Goal: Information Seeking & Learning: Learn about a topic

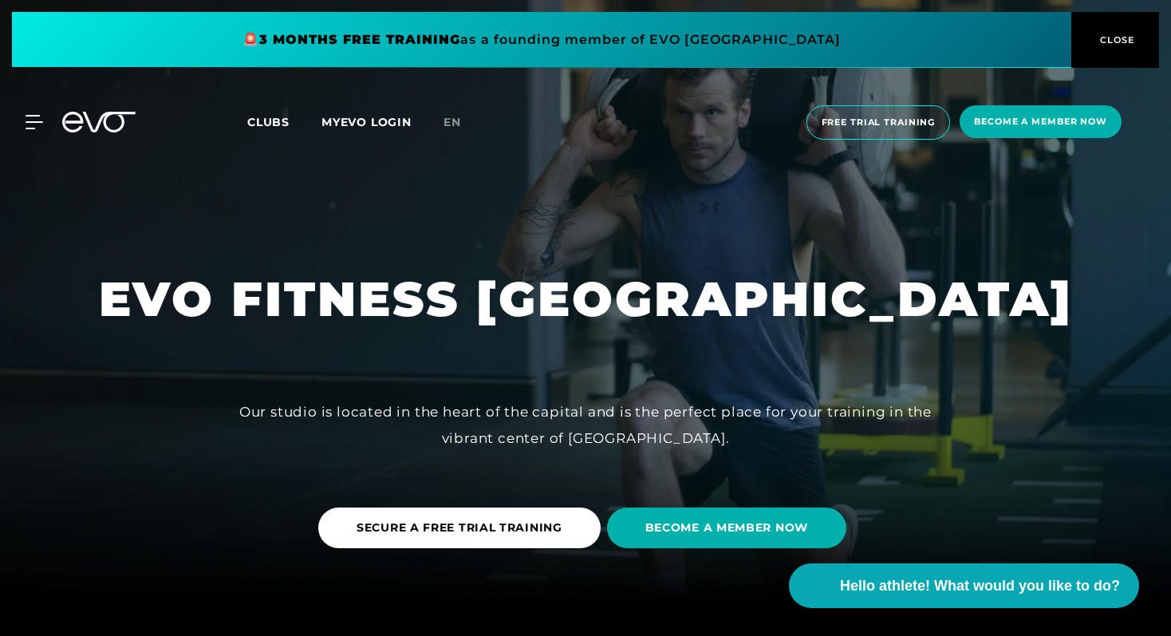
scroll to position [53, 0]
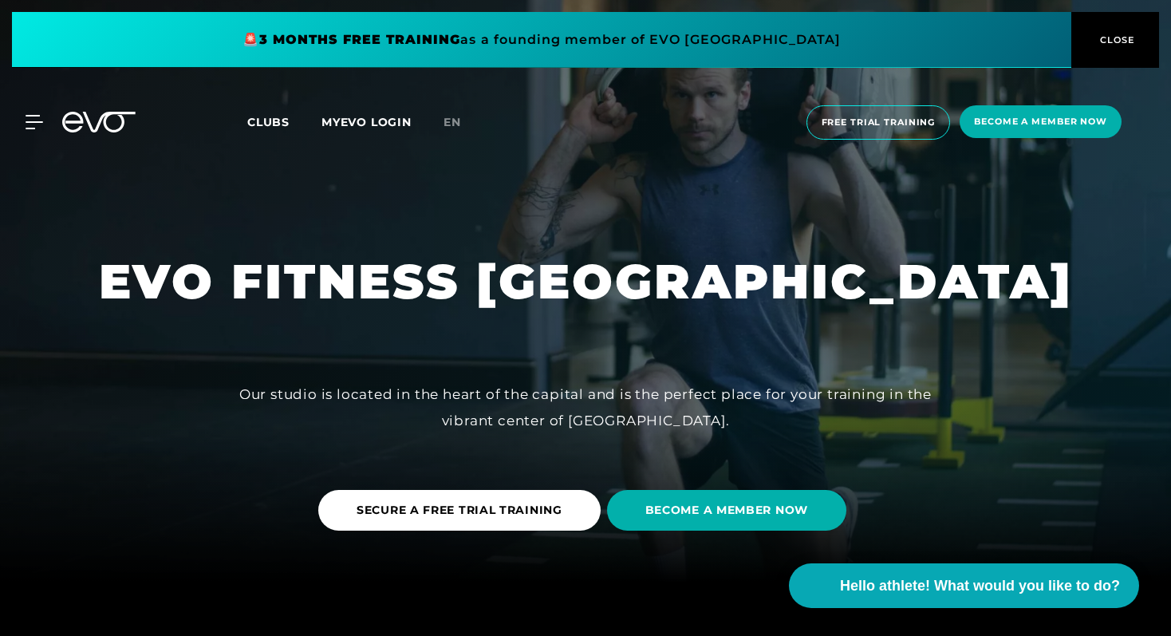
click at [269, 128] on font "Clubs" at bounding box center [268, 122] width 42 height 14
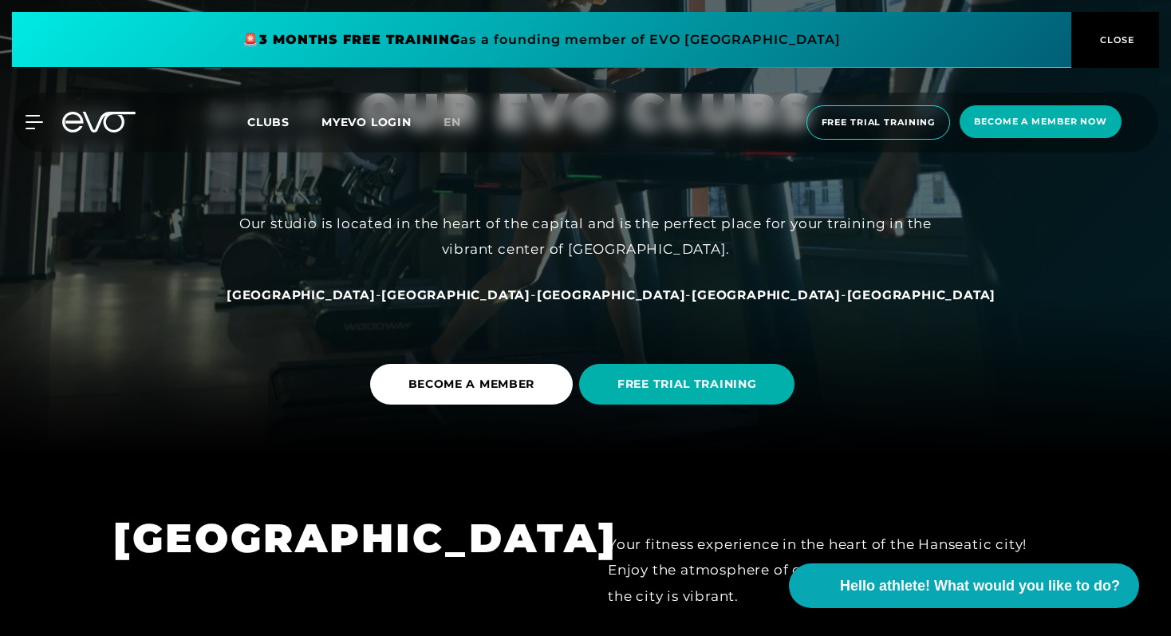
scroll to position [197, 0]
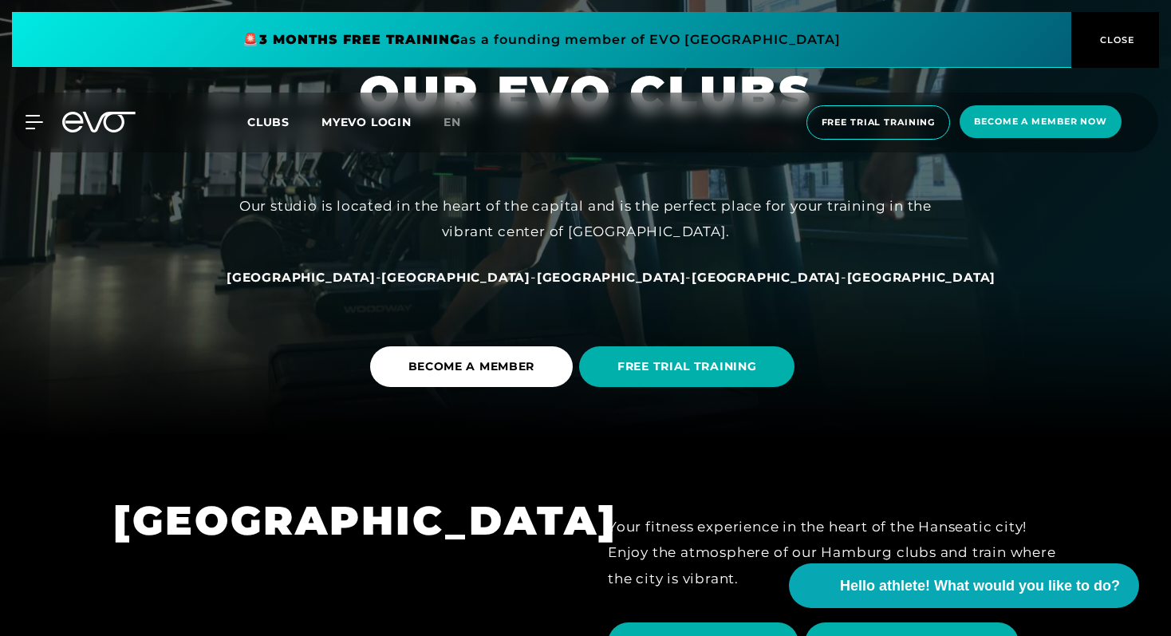
click at [267, 116] on font "Clubs" at bounding box center [268, 122] width 42 height 14
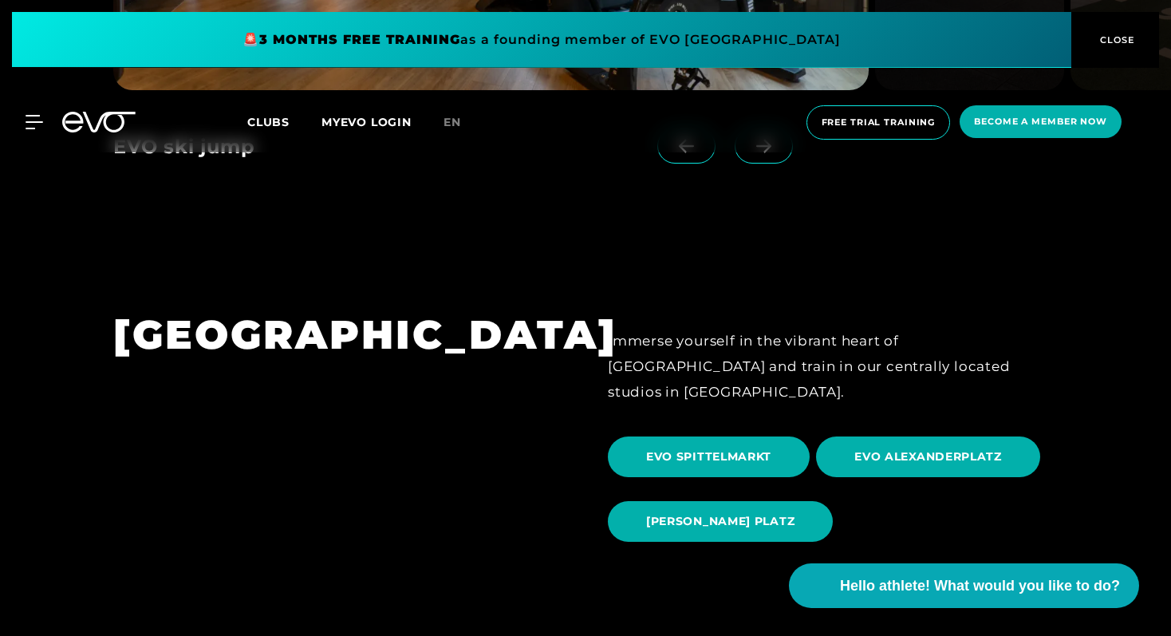
scroll to position [1406, 0]
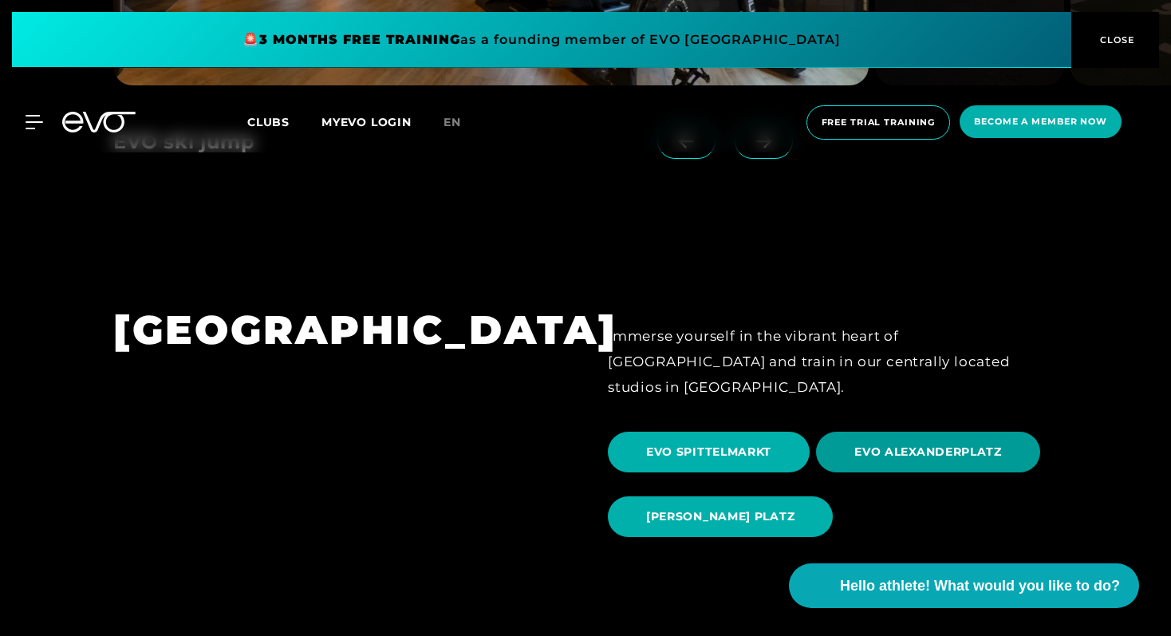
click at [901, 439] on span "EVO ALEXANDERPLATZ" at bounding box center [928, 452] width 224 height 41
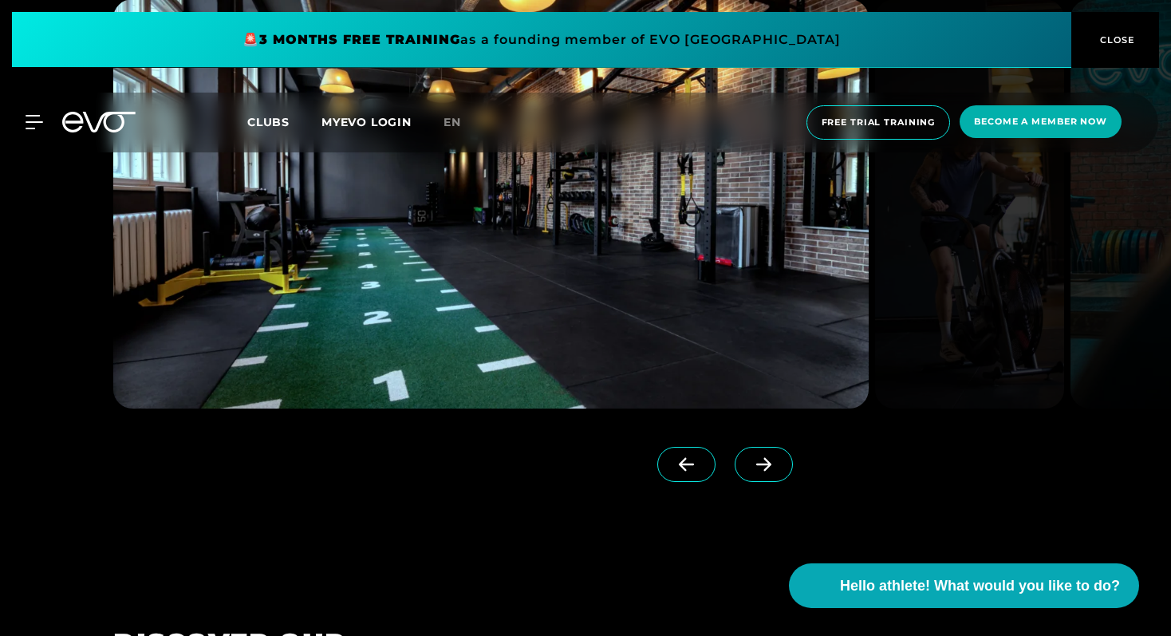
scroll to position [1551, 0]
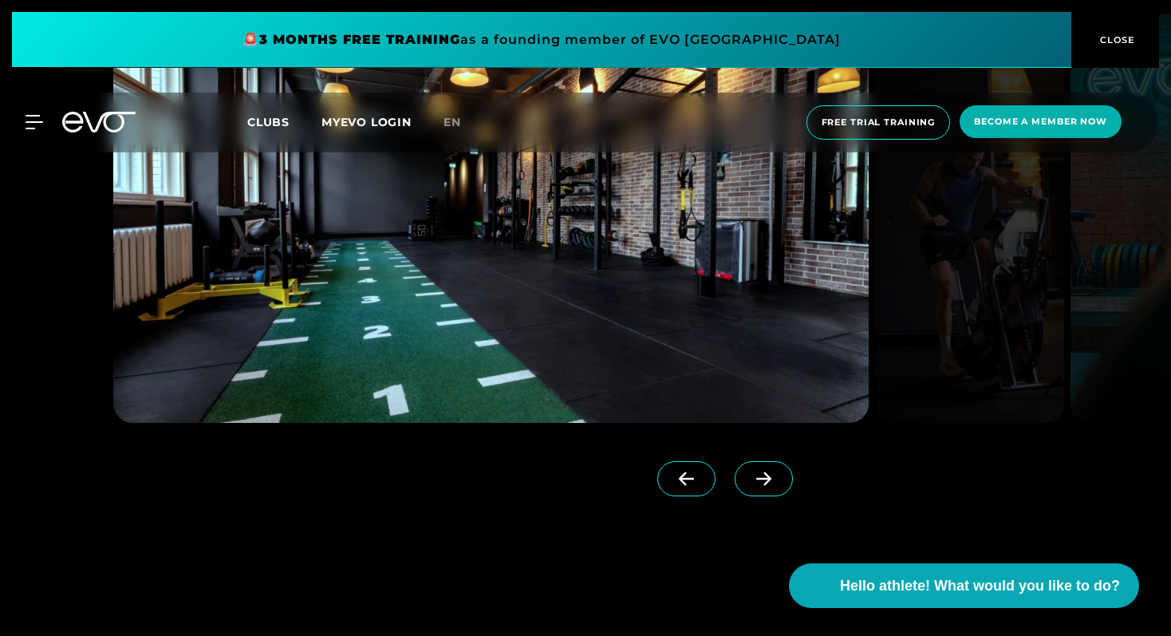
click at [750, 485] on icon at bounding box center [764, 479] width 28 height 14
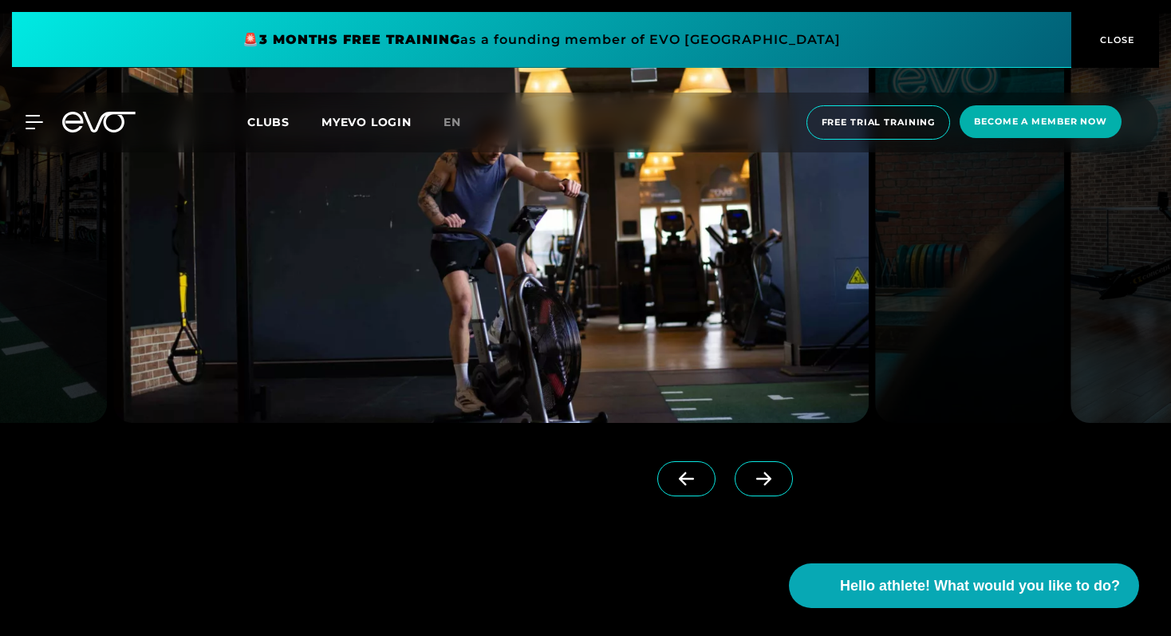
click at [750, 485] on icon at bounding box center [764, 479] width 28 height 14
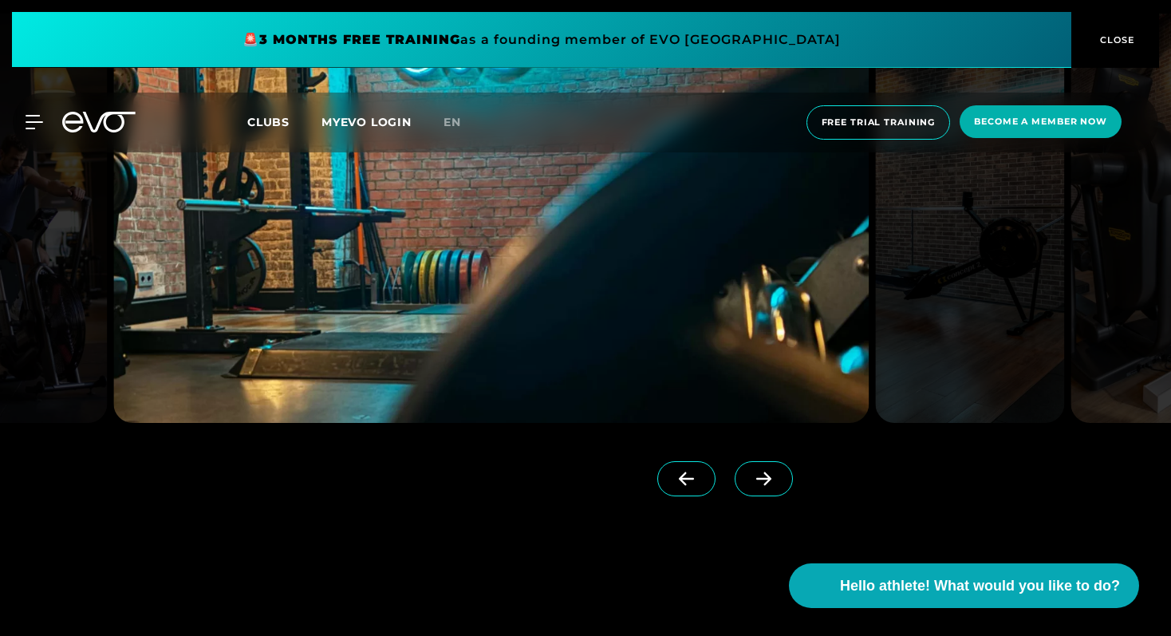
click at [750, 485] on icon at bounding box center [764, 479] width 28 height 14
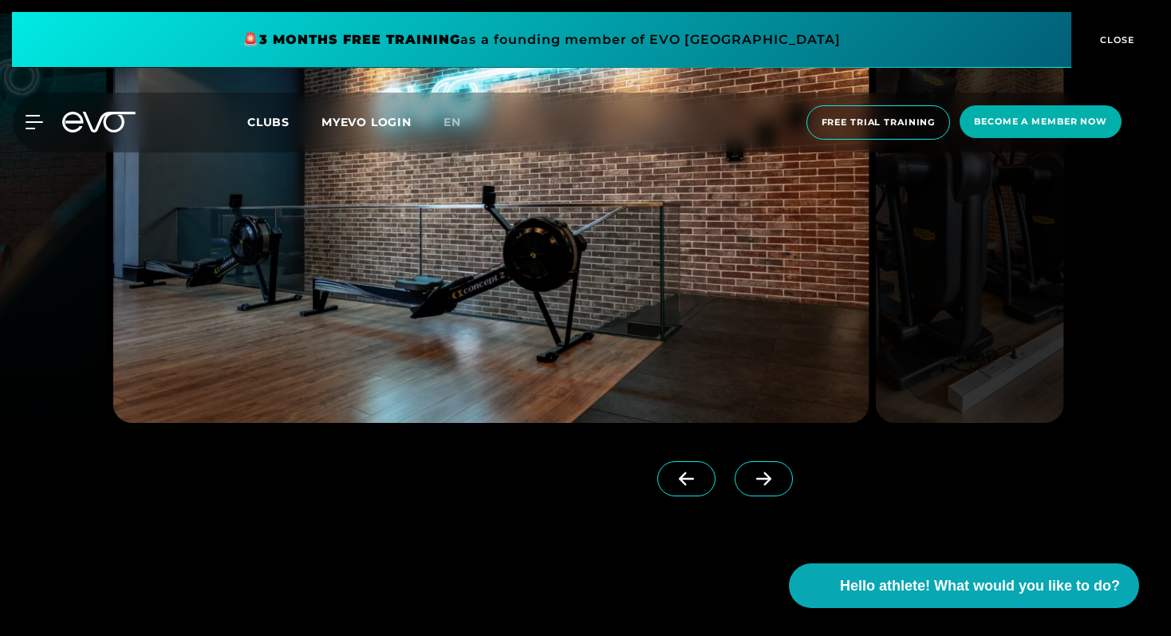
click at [750, 485] on icon at bounding box center [764, 479] width 28 height 14
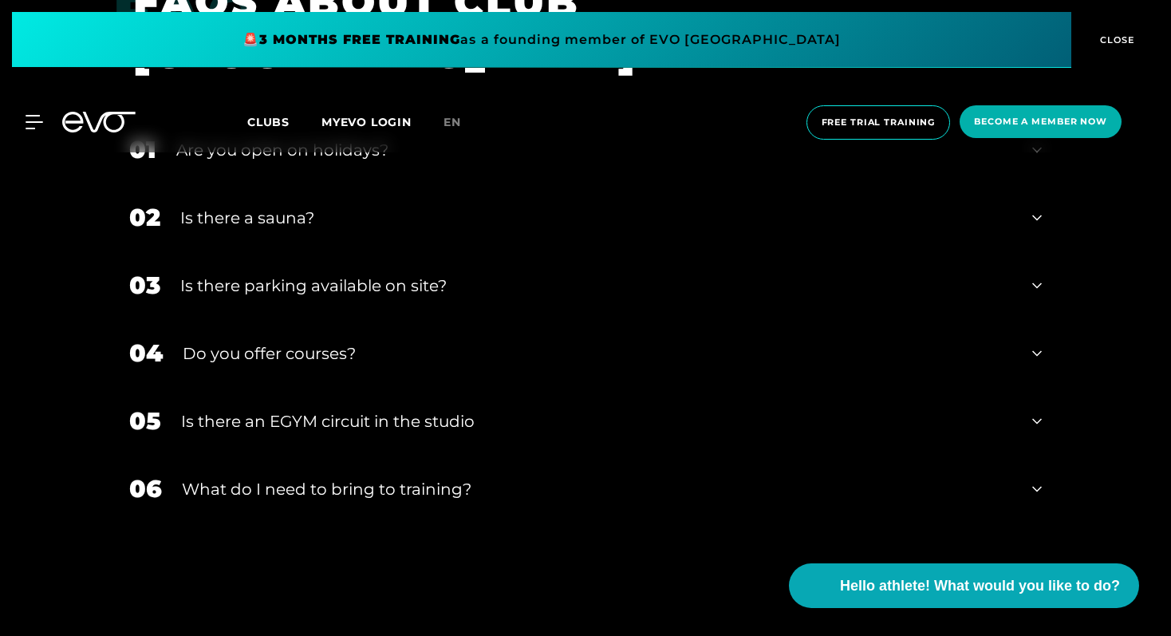
scroll to position [5626, 0]
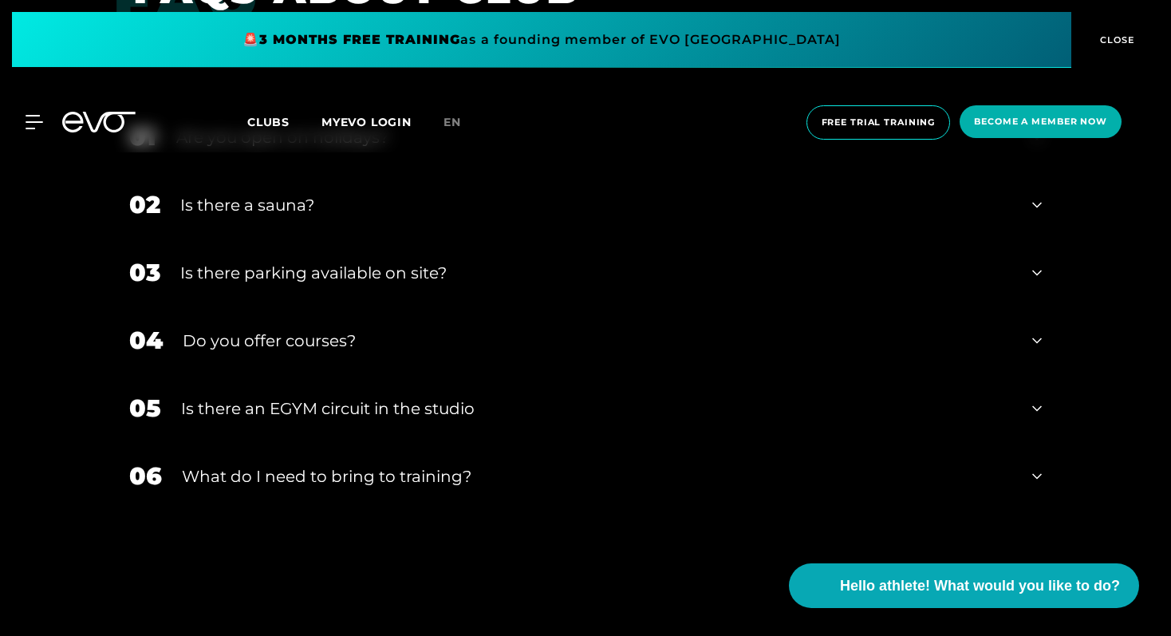
click at [780, 212] on div "Is there a sauna?" at bounding box center [596, 205] width 832 height 24
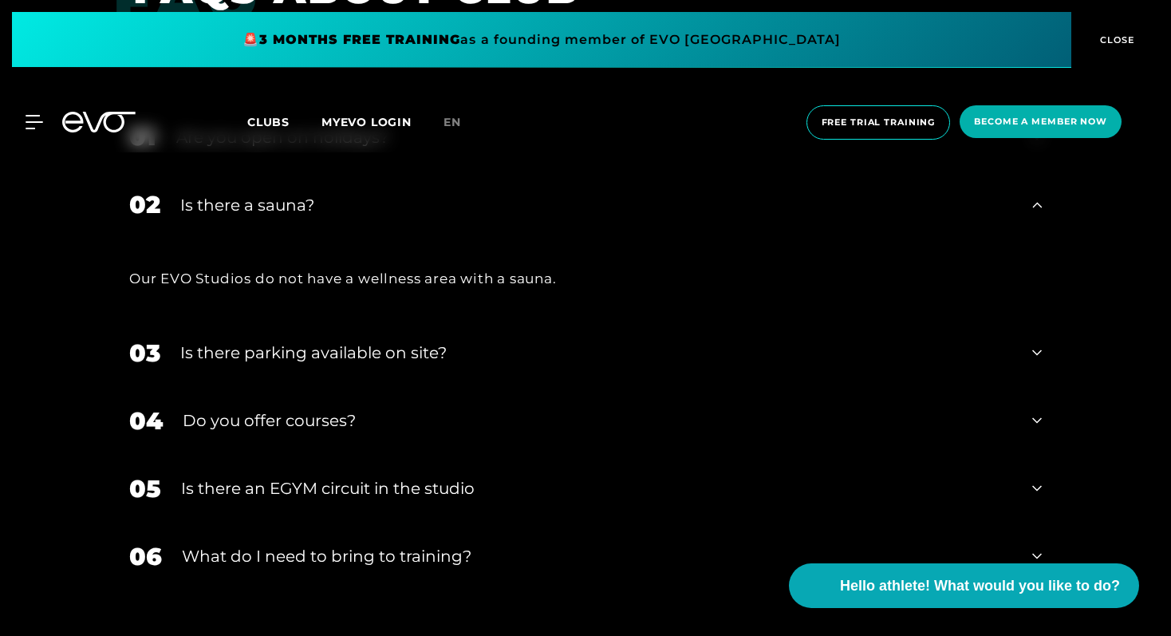
click at [780, 212] on div "Is there a sauna?" at bounding box center [596, 205] width 832 height 24
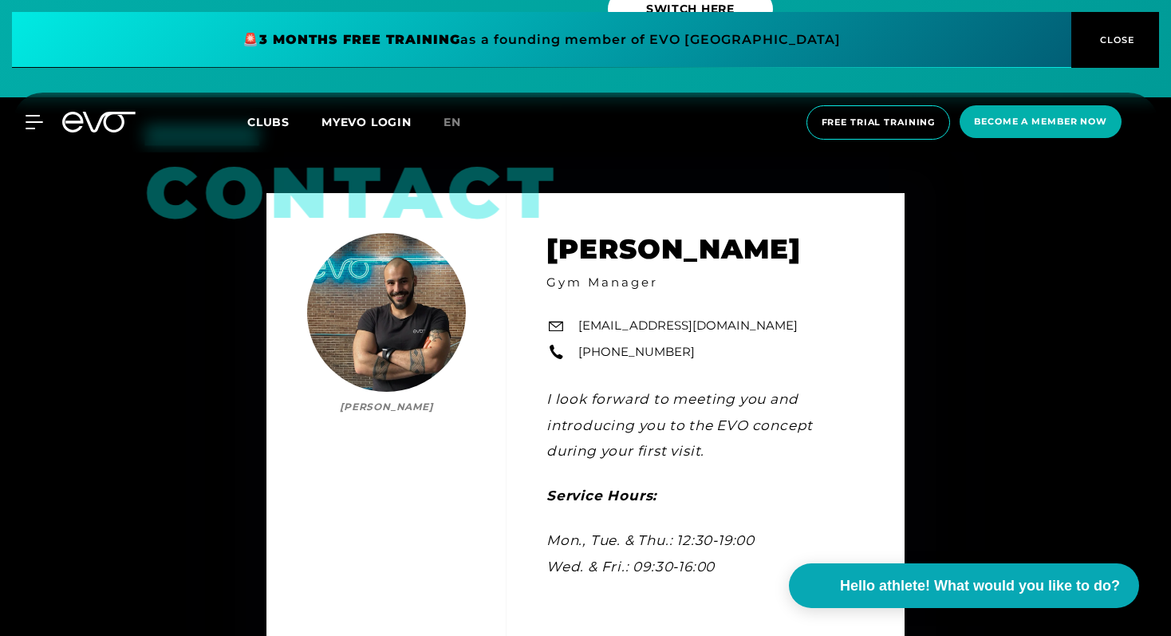
scroll to position [4826, 0]
